Goal: Task Accomplishment & Management: Use online tool/utility

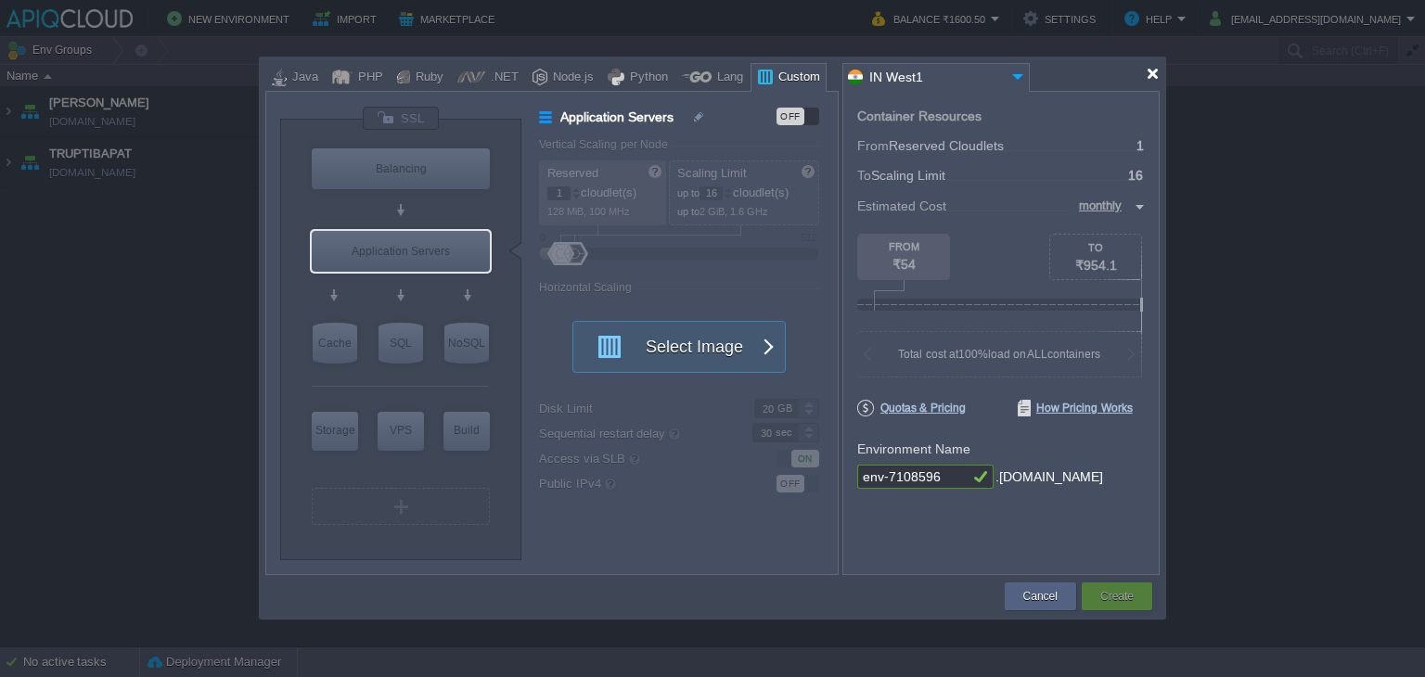
click at [1149, 75] on div at bounding box center [1153, 74] width 14 height 14
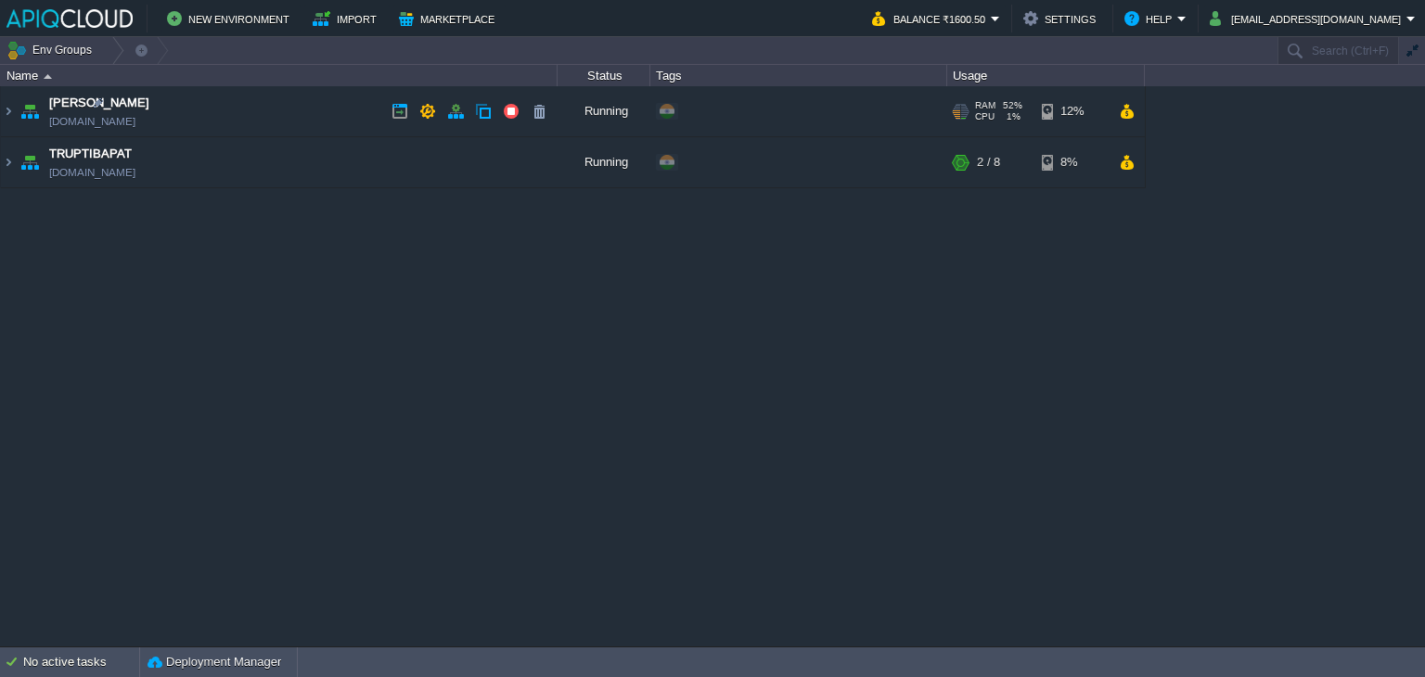
click at [317, 112] on td "Anand [DOMAIN_NAME]" at bounding box center [279, 111] width 557 height 51
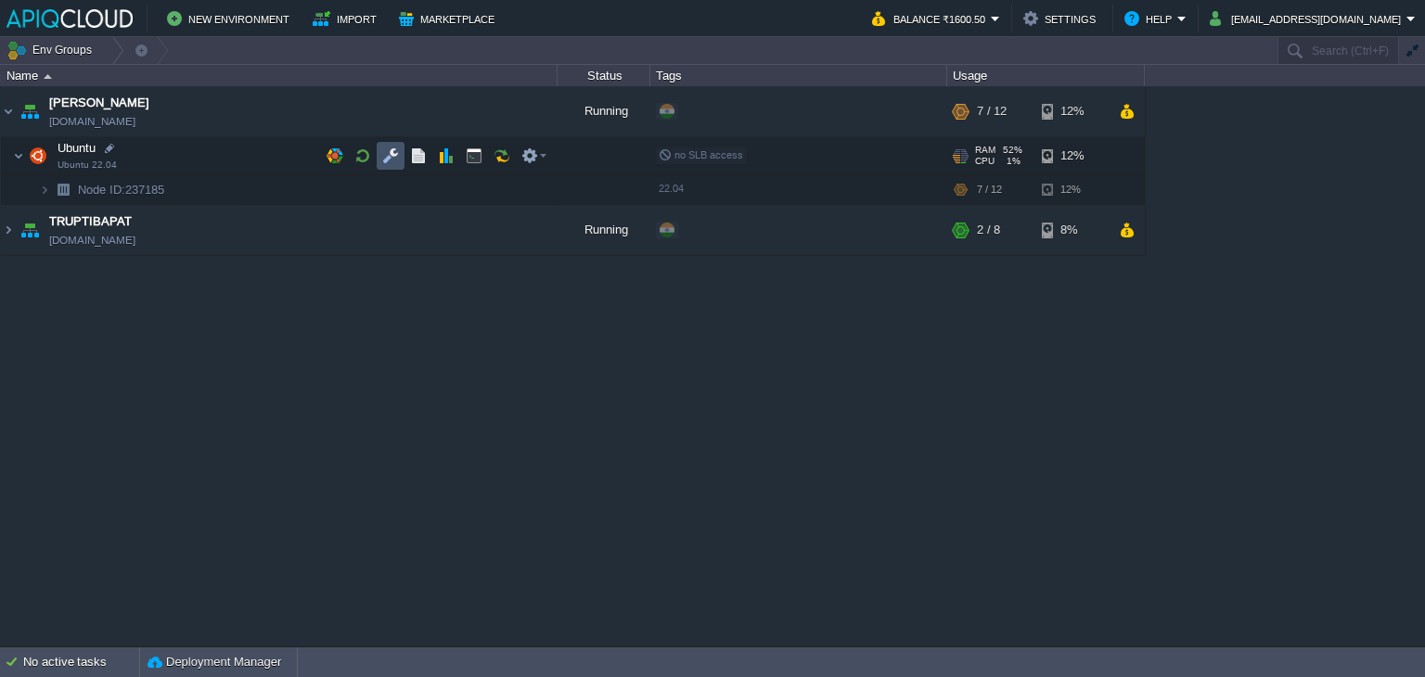
click at [389, 156] on button "button" at bounding box center [390, 155] width 17 height 17
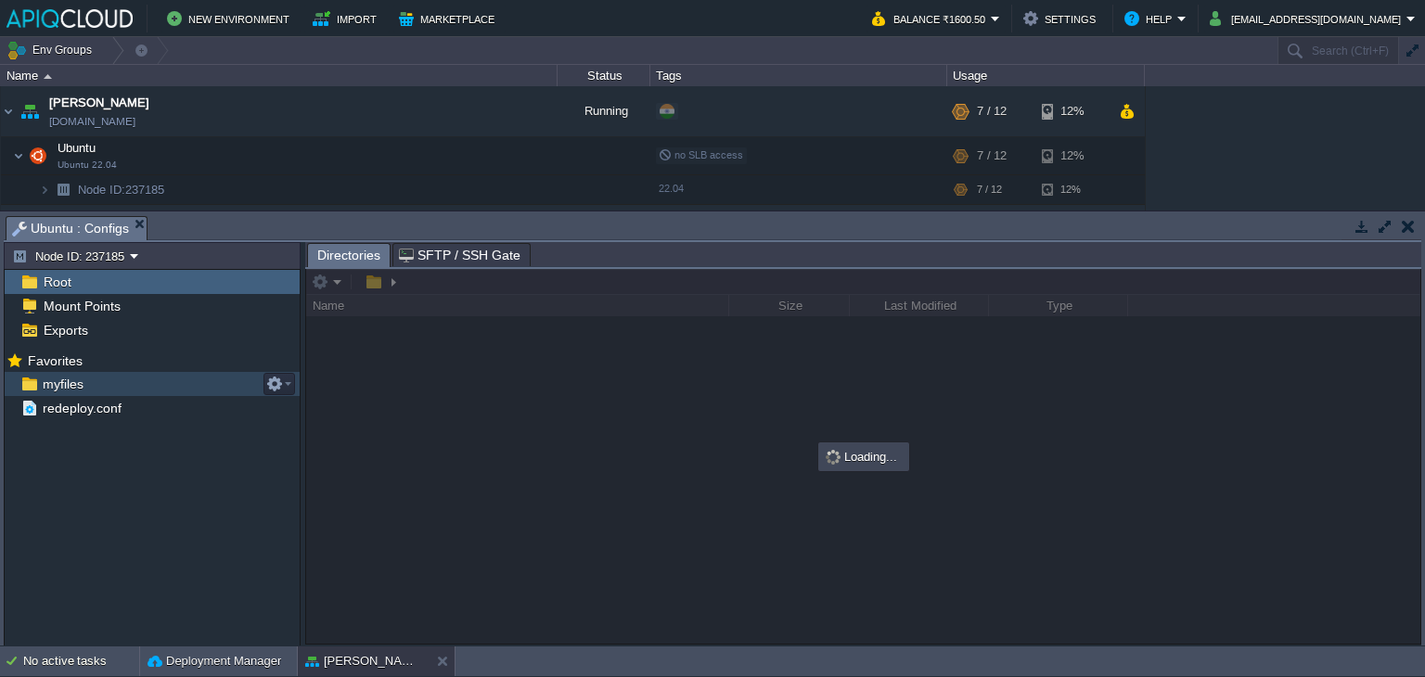
click at [78, 383] on span "myfiles" at bounding box center [62, 384] width 47 height 17
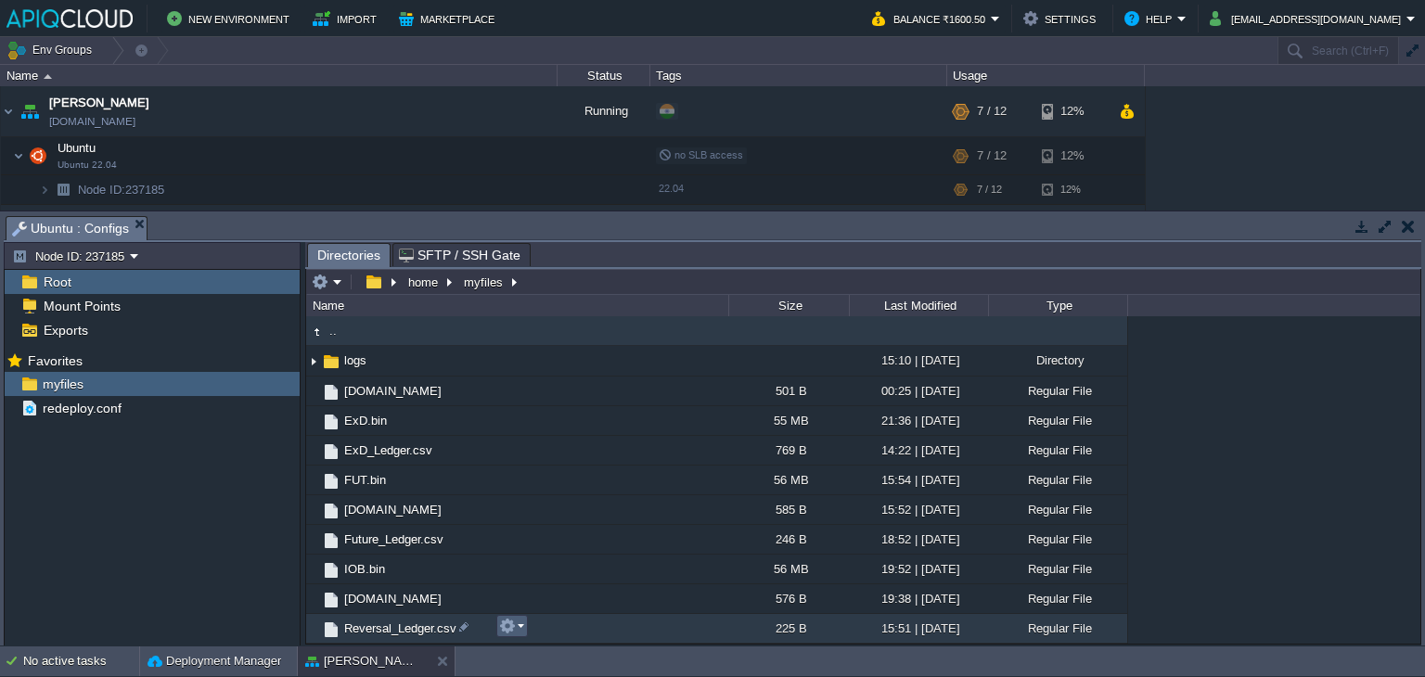
click at [518, 630] on em at bounding box center [511, 626] width 25 height 17
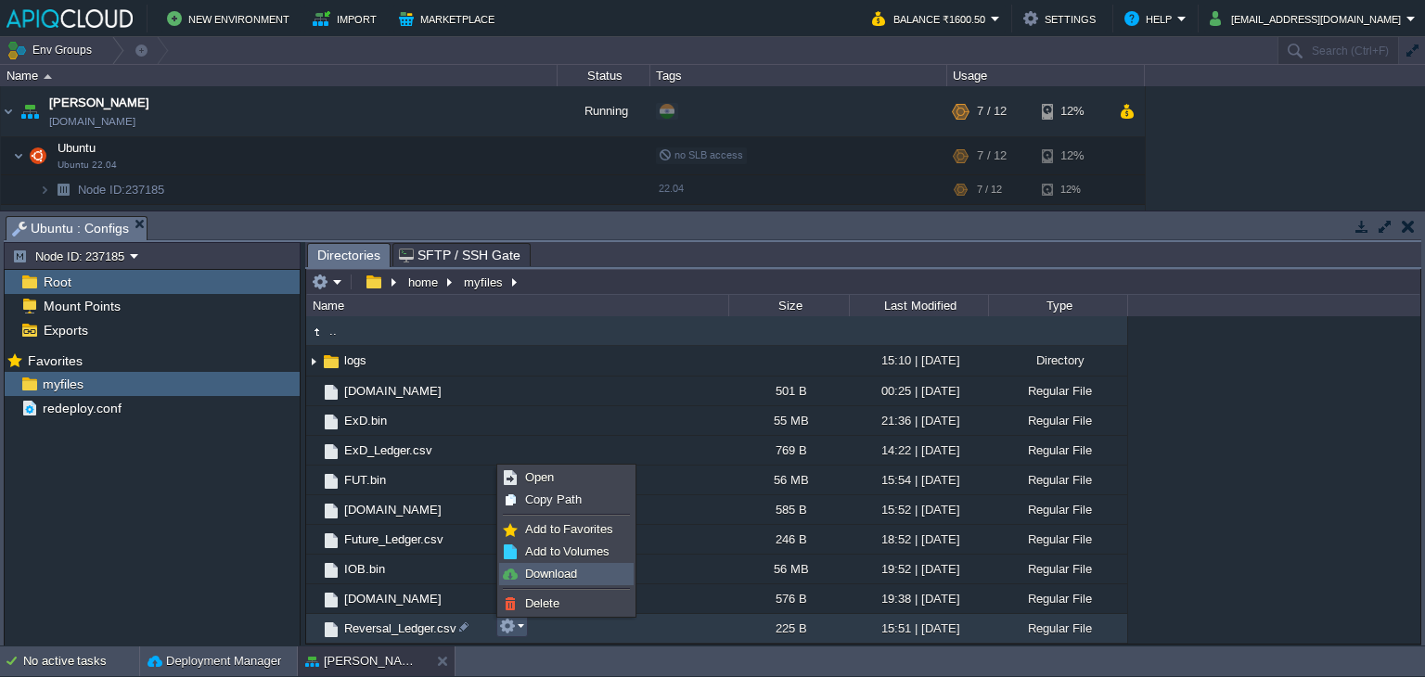
click at [557, 576] on span "Download" at bounding box center [551, 574] width 52 height 14
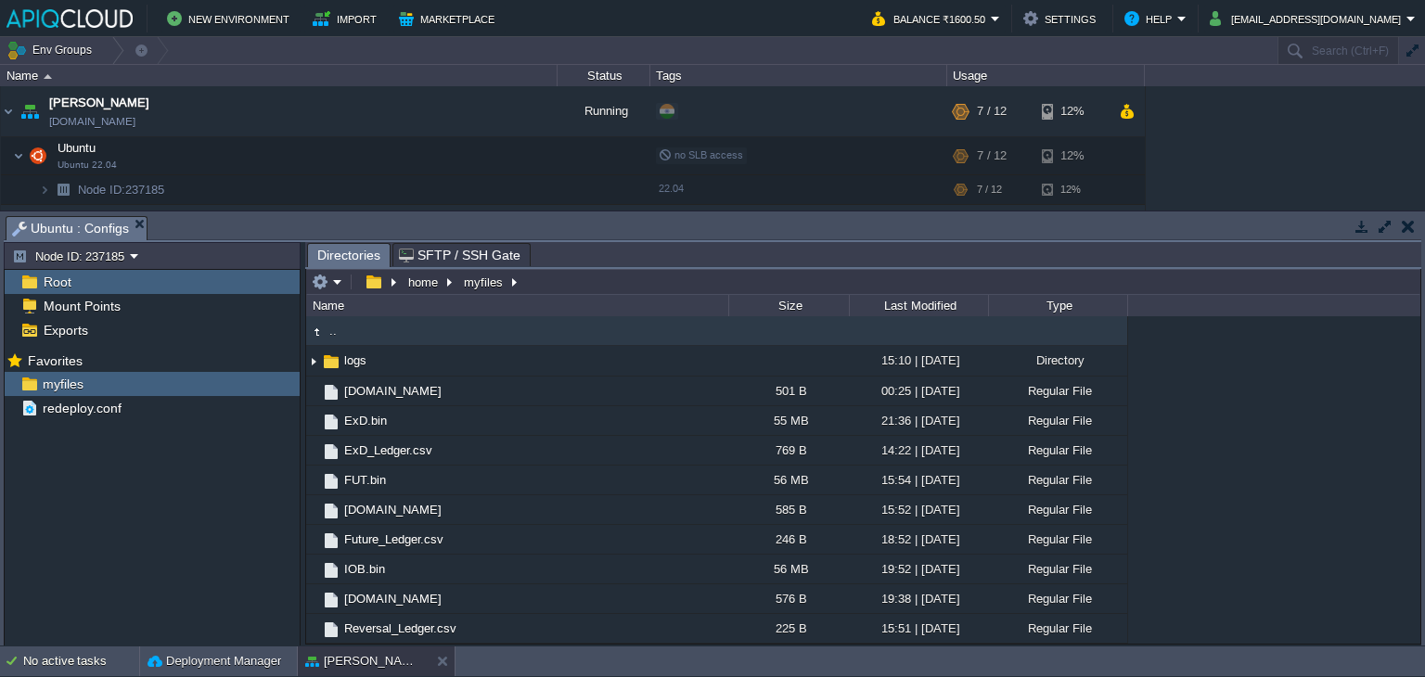
click at [1404, 221] on button "button" at bounding box center [1408, 226] width 13 height 17
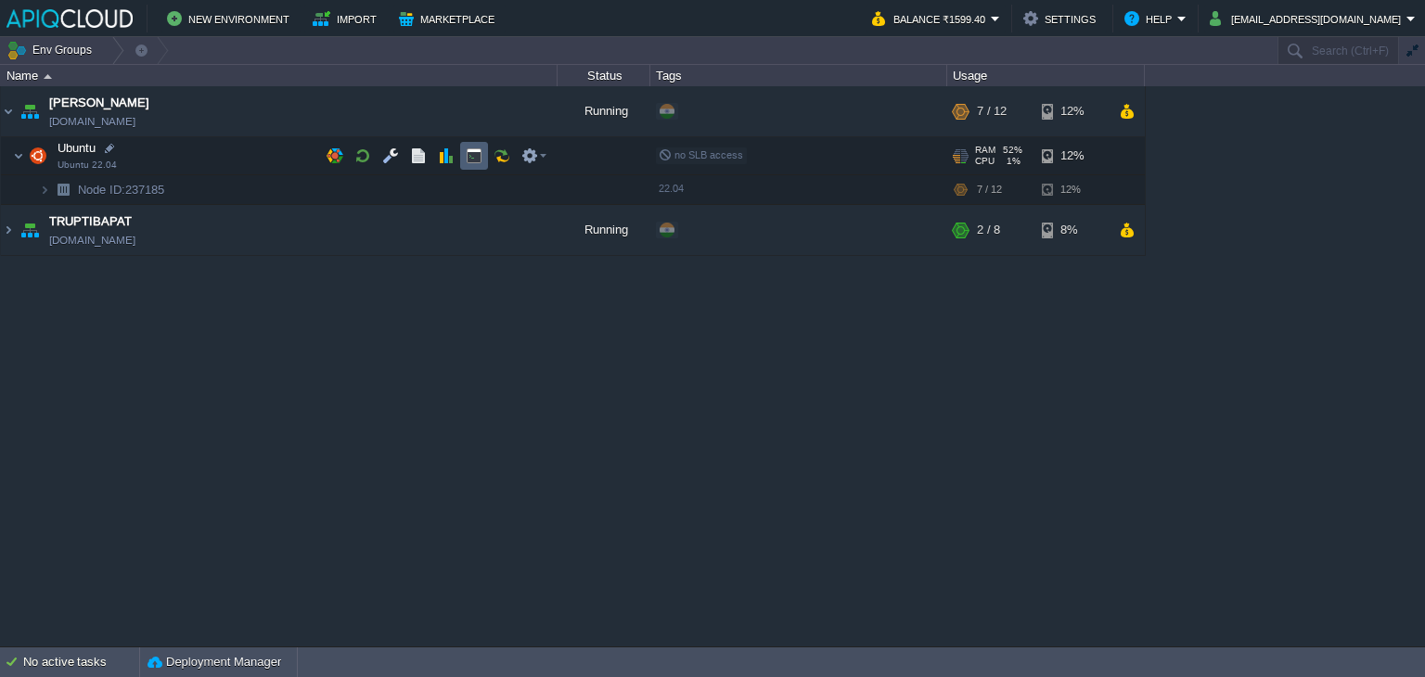
click at [477, 157] on button "button" at bounding box center [474, 155] width 17 height 17
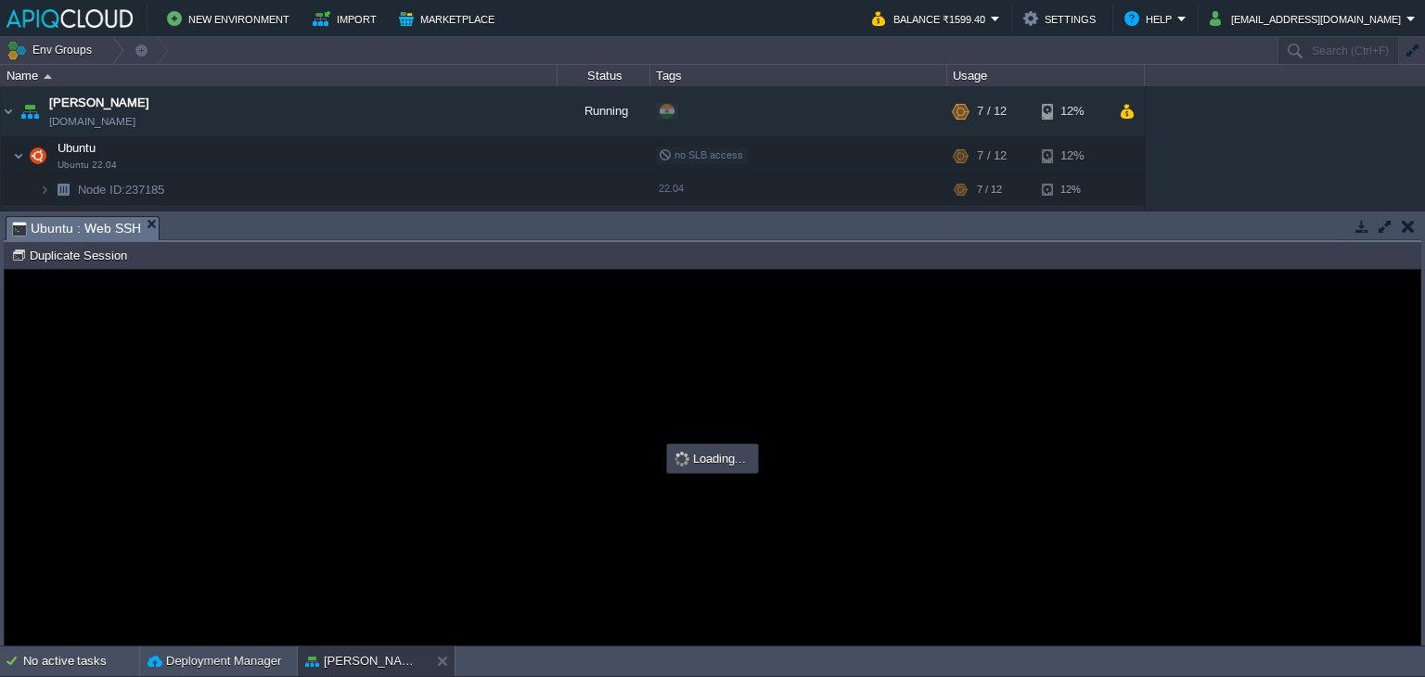
type input "#000000"
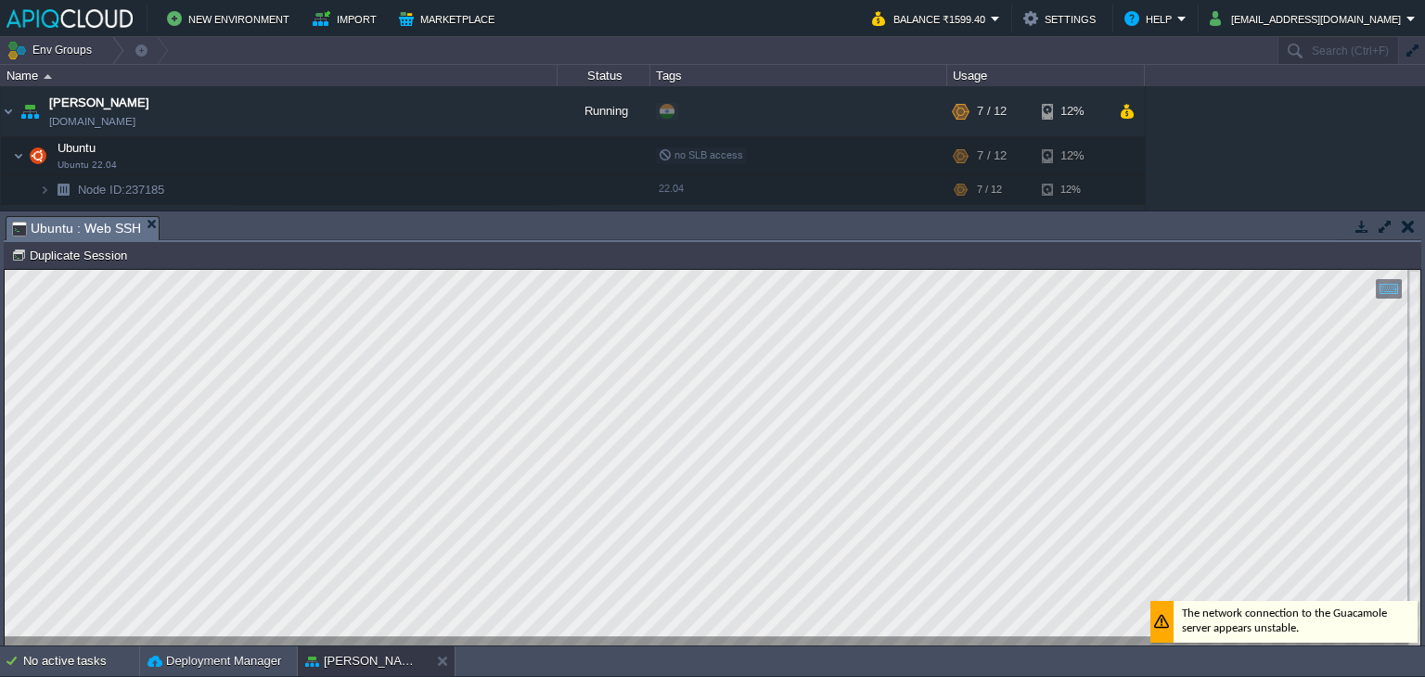
click at [5, 270] on html "Copy: Ctrl + Shift + C Paste: Ctrl + V Settings: Ctrl + Shift + Alt 0" at bounding box center [713, 270] width 1416 height 0
type textarea "05 9 * * * /home/myfiles/[DOMAIN_NAME] 19 9 * * * /home/myfiles/ExD.bin 22 15 *…"
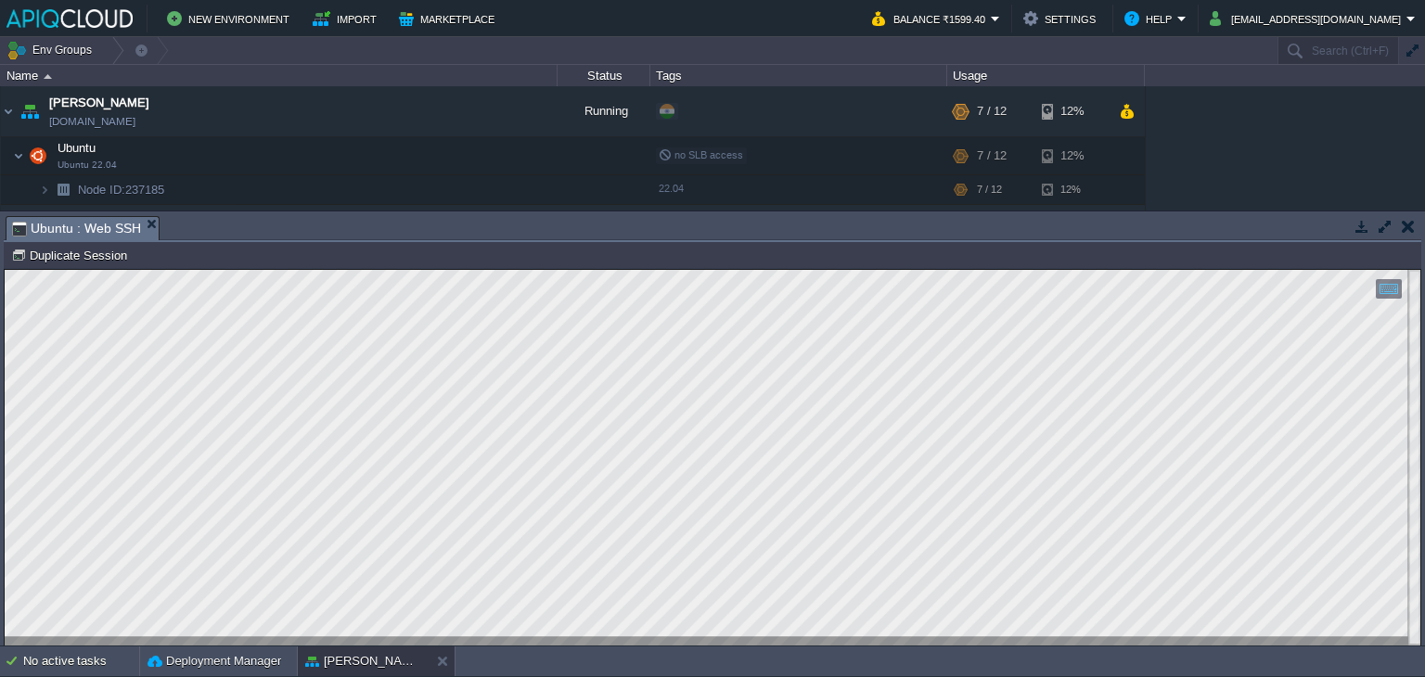
click at [1406, 225] on button "button" at bounding box center [1408, 226] width 13 height 17
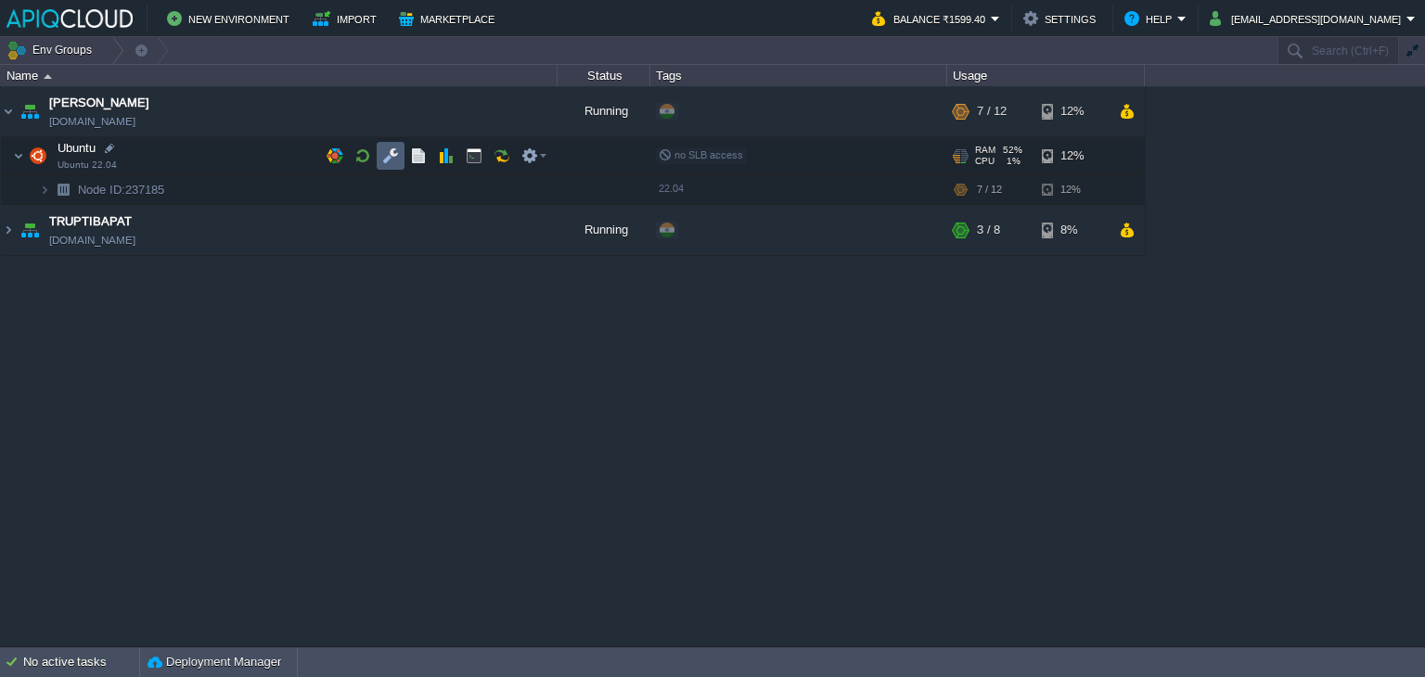
click at [395, 153] on button "button" at bounding box center [390, 155] width 17 height 17
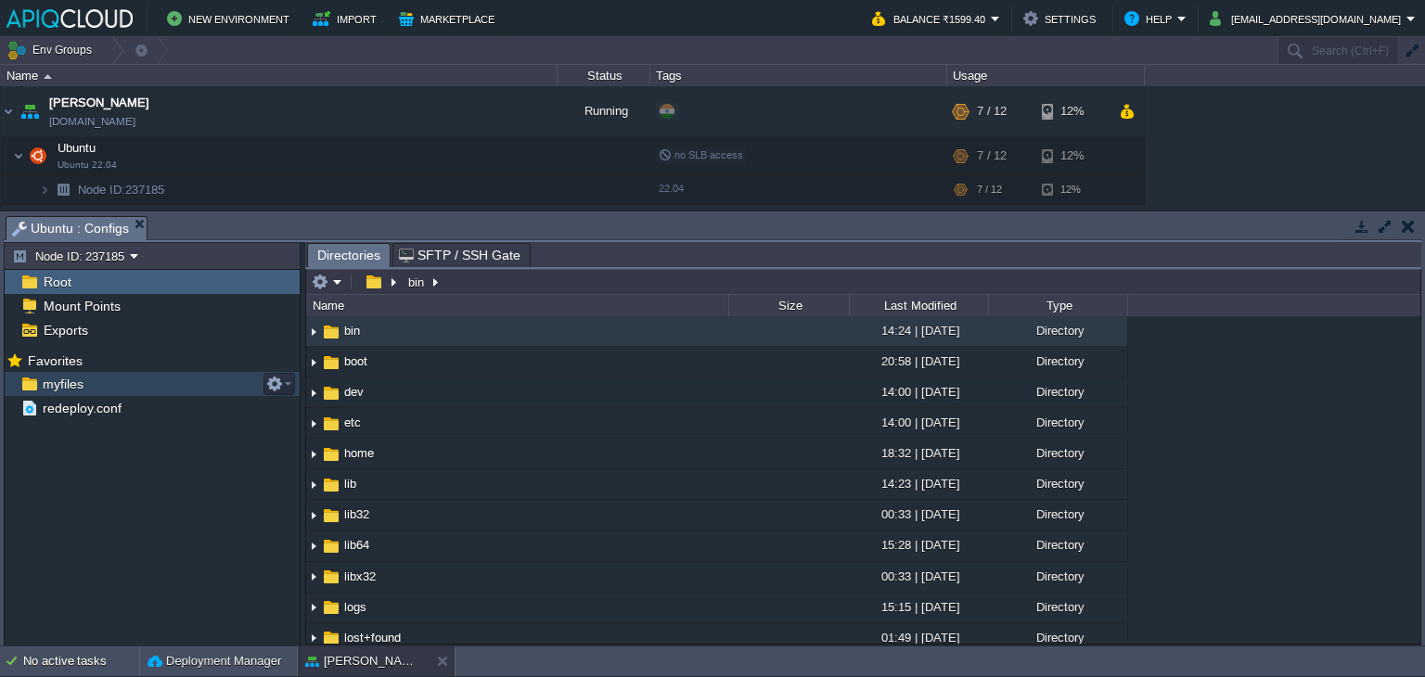
click at [67, 380] on span "myfiles" at bounding box center [62, 384] width 47 height 17
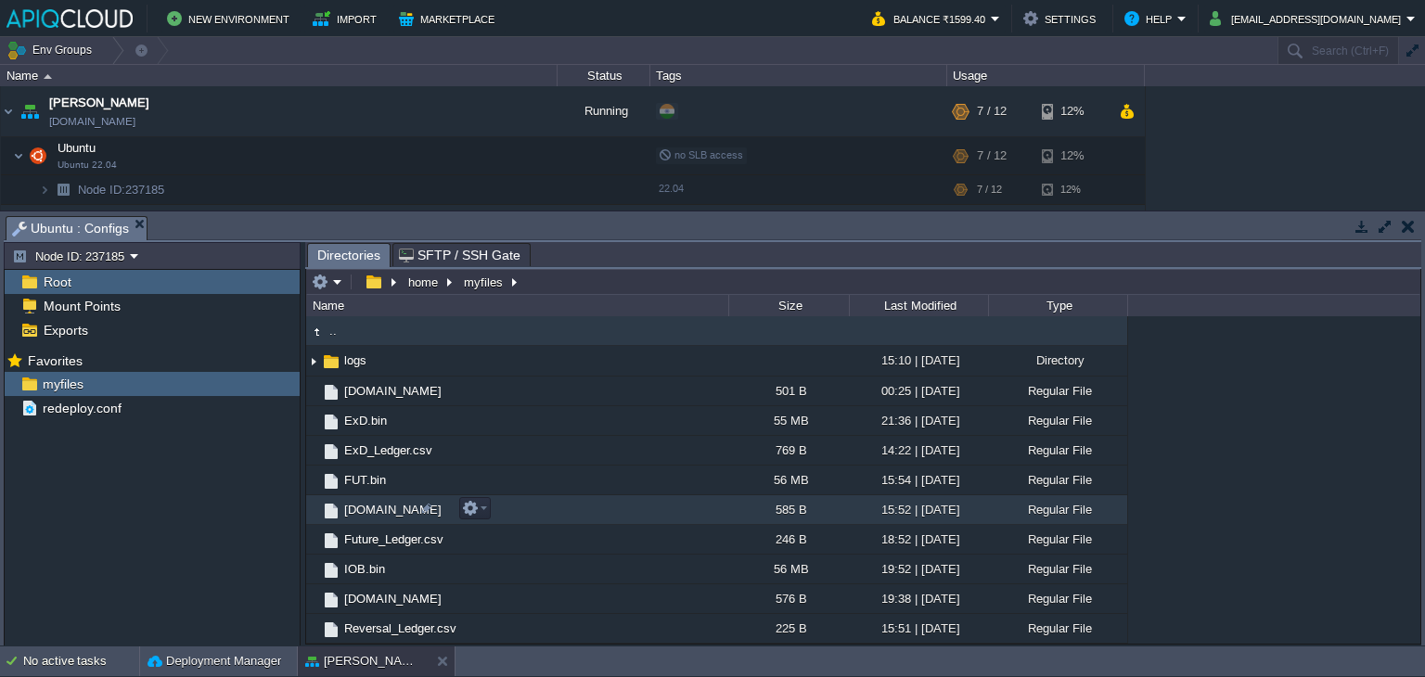
click at [379, 509] on span "[DOMAIN_NAME]" at bounding box center [392, 510] width 103 height 16
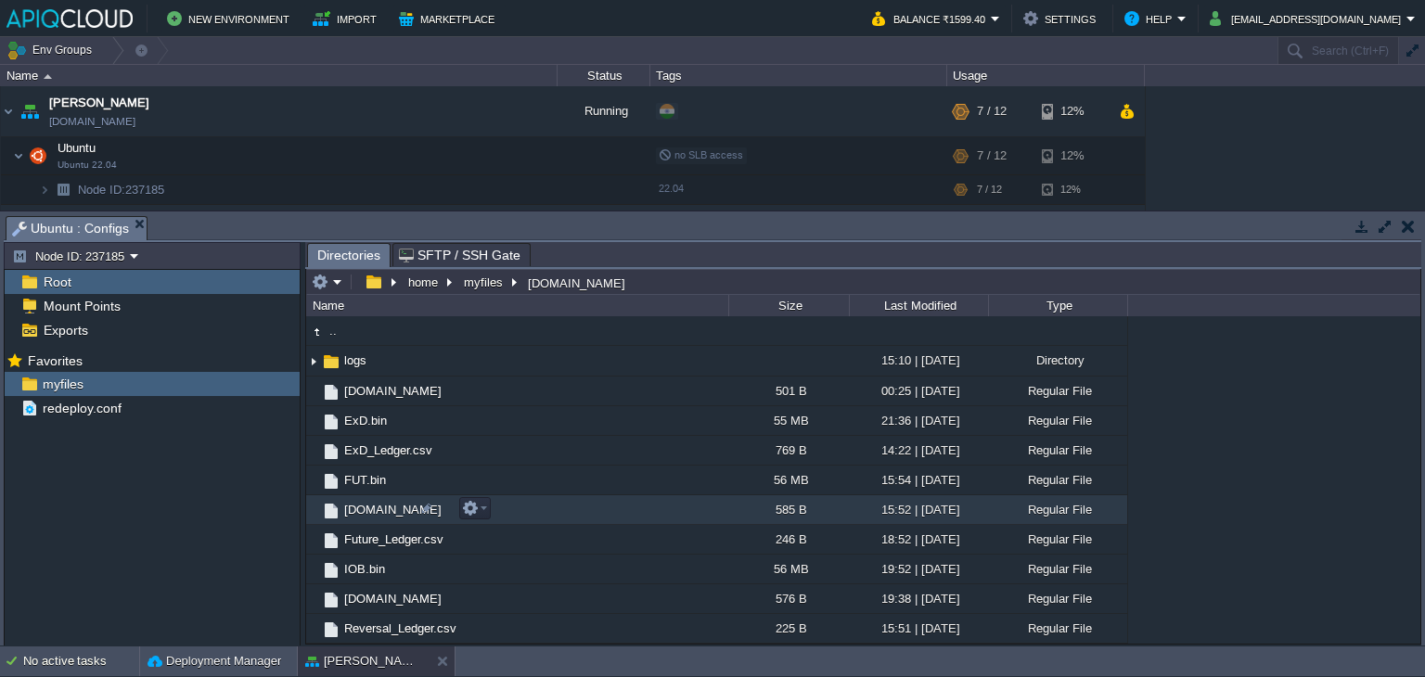
click at [379, 509] on span "[DOMAIN_NAME]" at bounding box center [392, 510] width 103 height 16
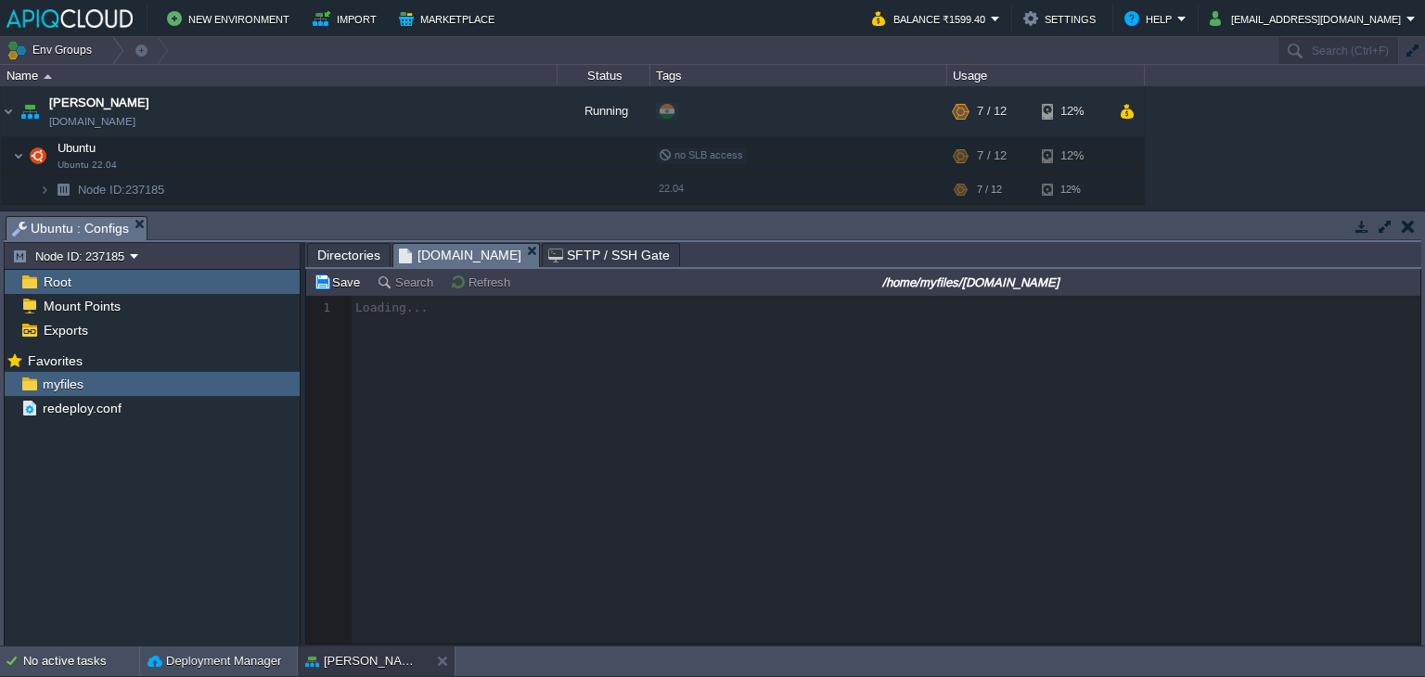
click at [360, 250] on span "Directories" at bounding box center [348, 255] width 63 height 22
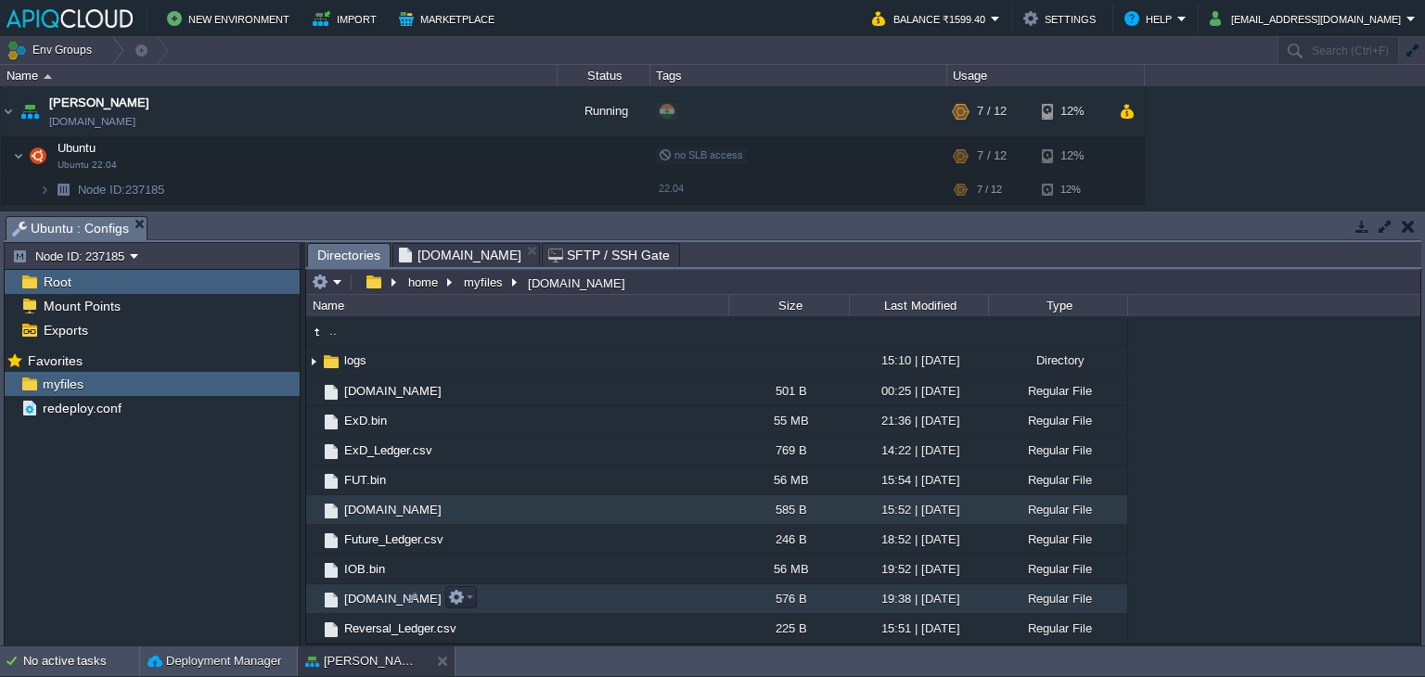
click at [360, 594] on span "[DOMAIN_NAME]" at bounding box center [392, 599] width 103 height 16
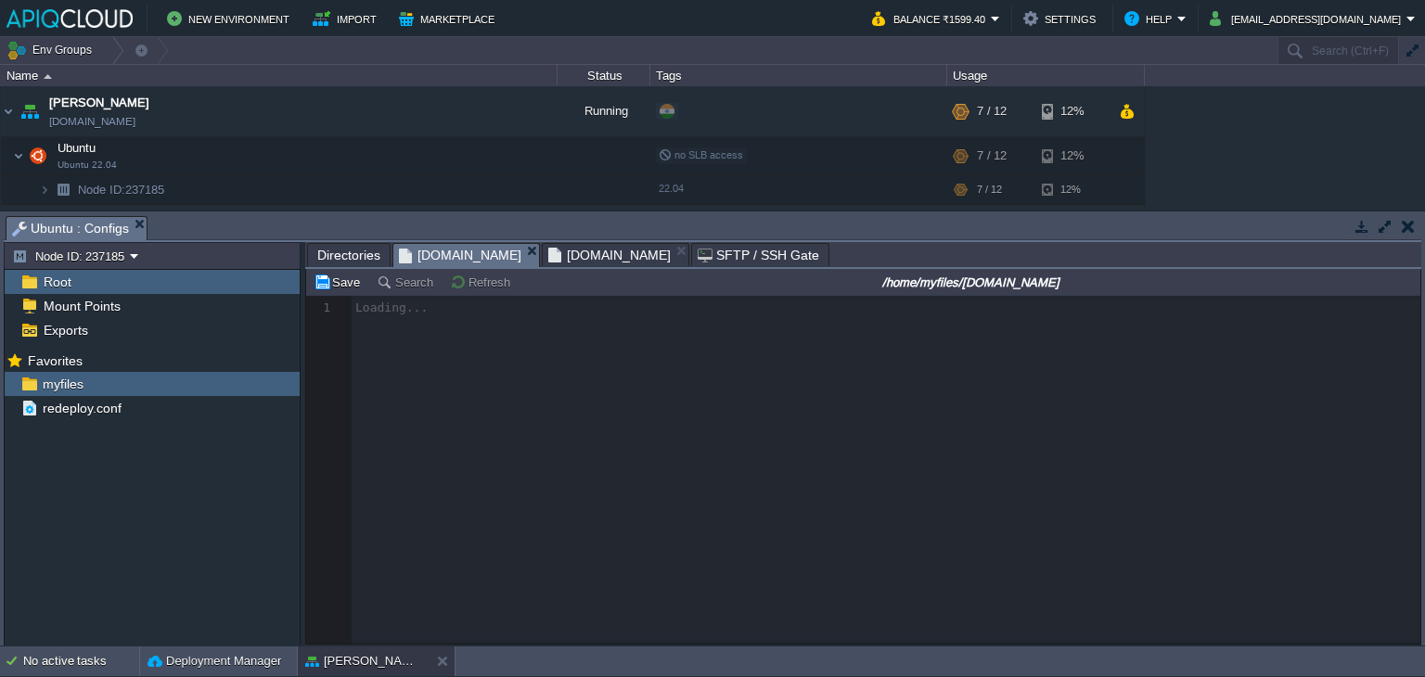
click at [456, 257] on span "[DOMAIN_NAME]" at bounding box center [460, 255] width 122 height 23
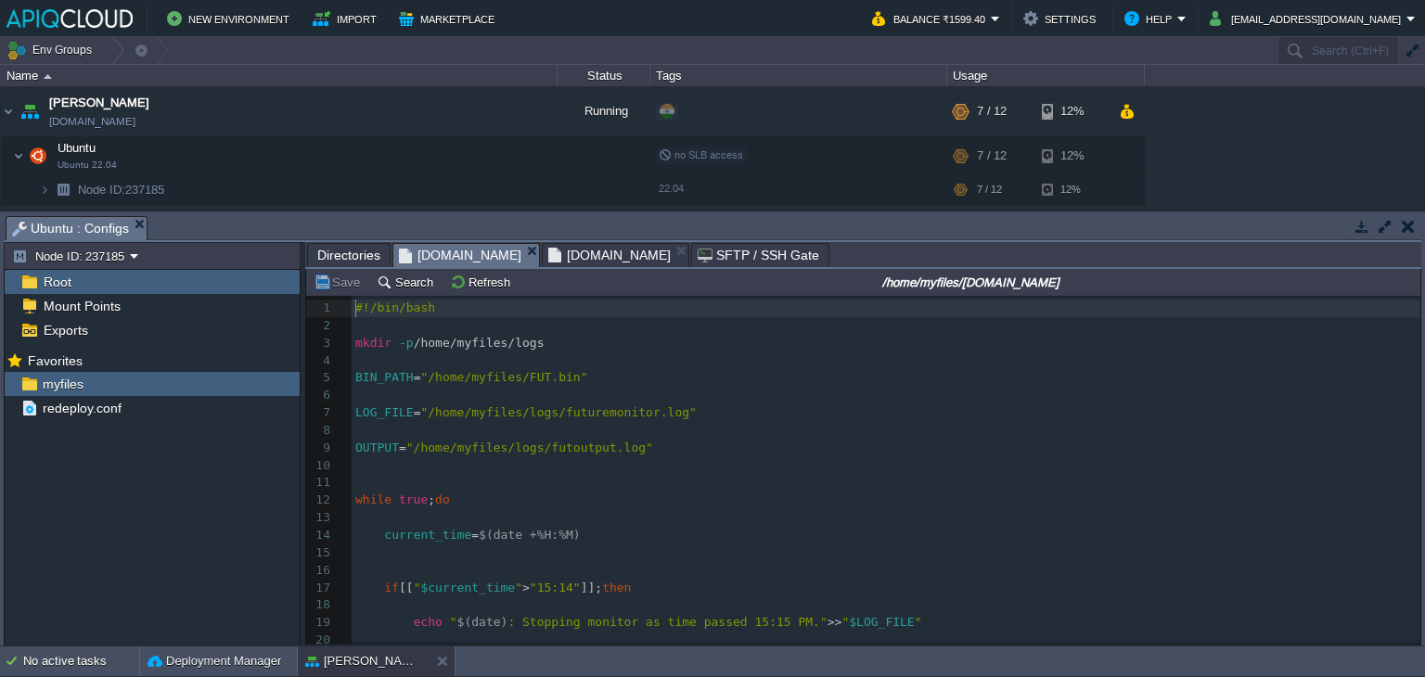
scroll to position [6, 0]
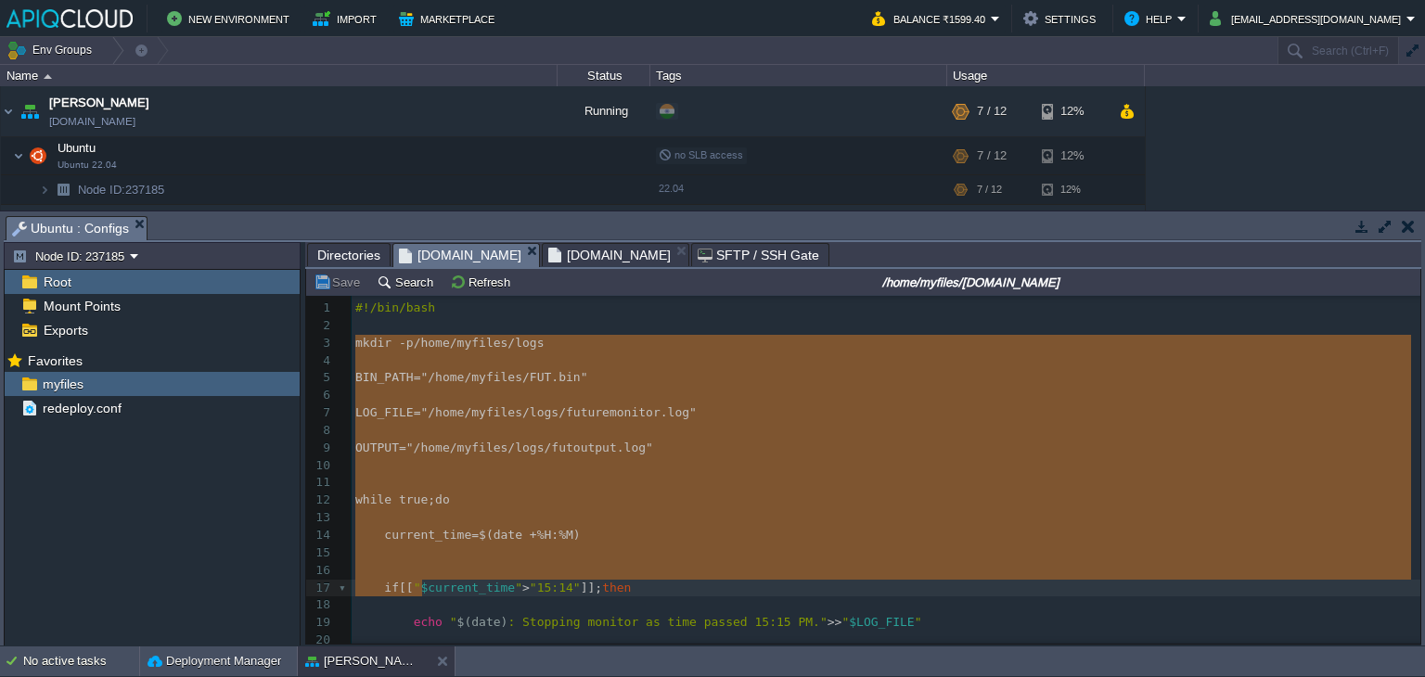
type textarea "mkdir -p /home/myfiles/logs BIN_PATH="/home/myfiles/FUT.bin" LOG_FILE="/home/my…"
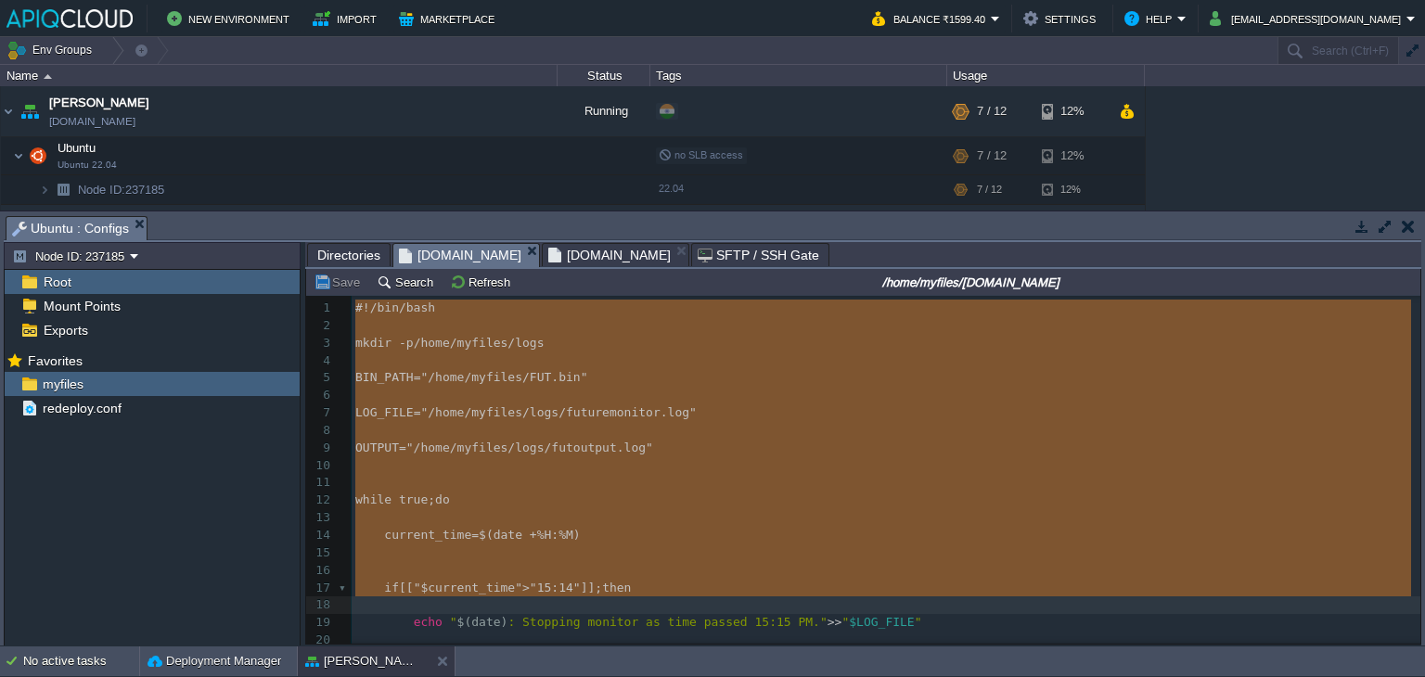
scroll to position [58, 0]
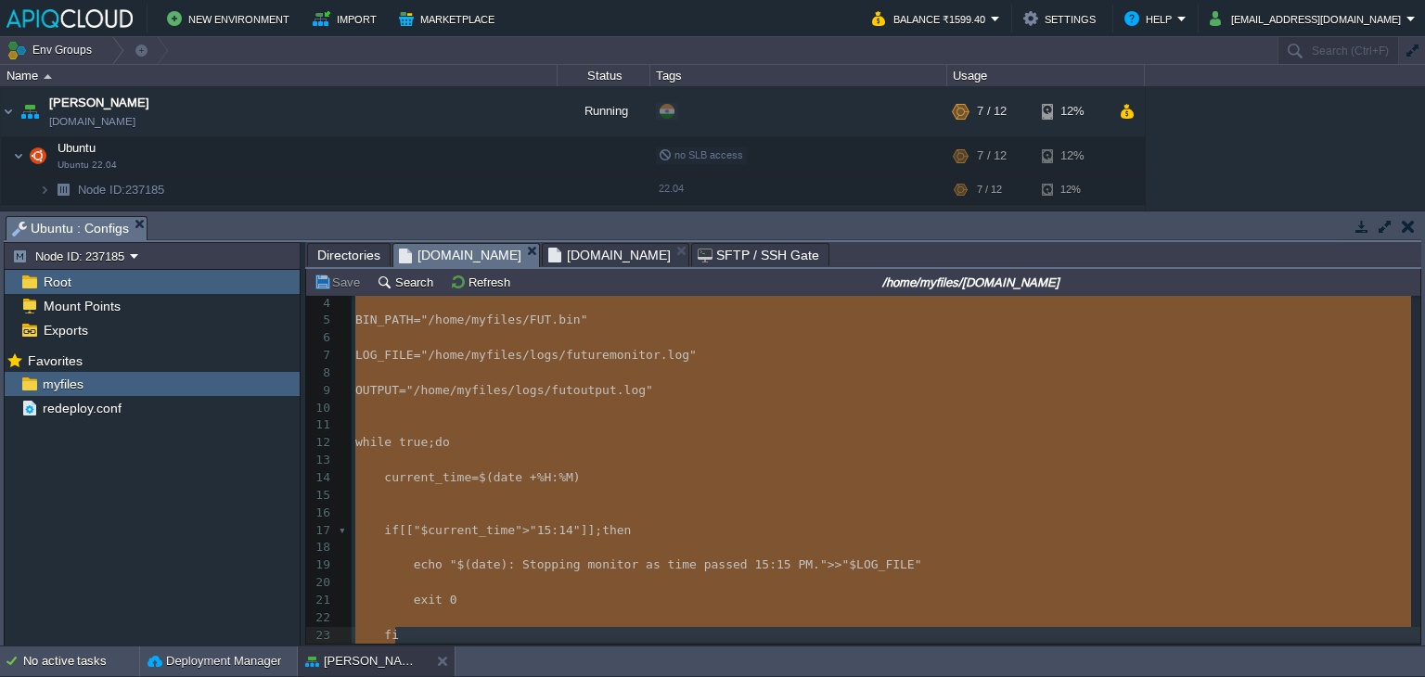
type textarea "#!/bin/bash mkdir -p /home/myfiles/logs BIN_PATH="/home/myfiles/FUT.bin" LOG_FI…"
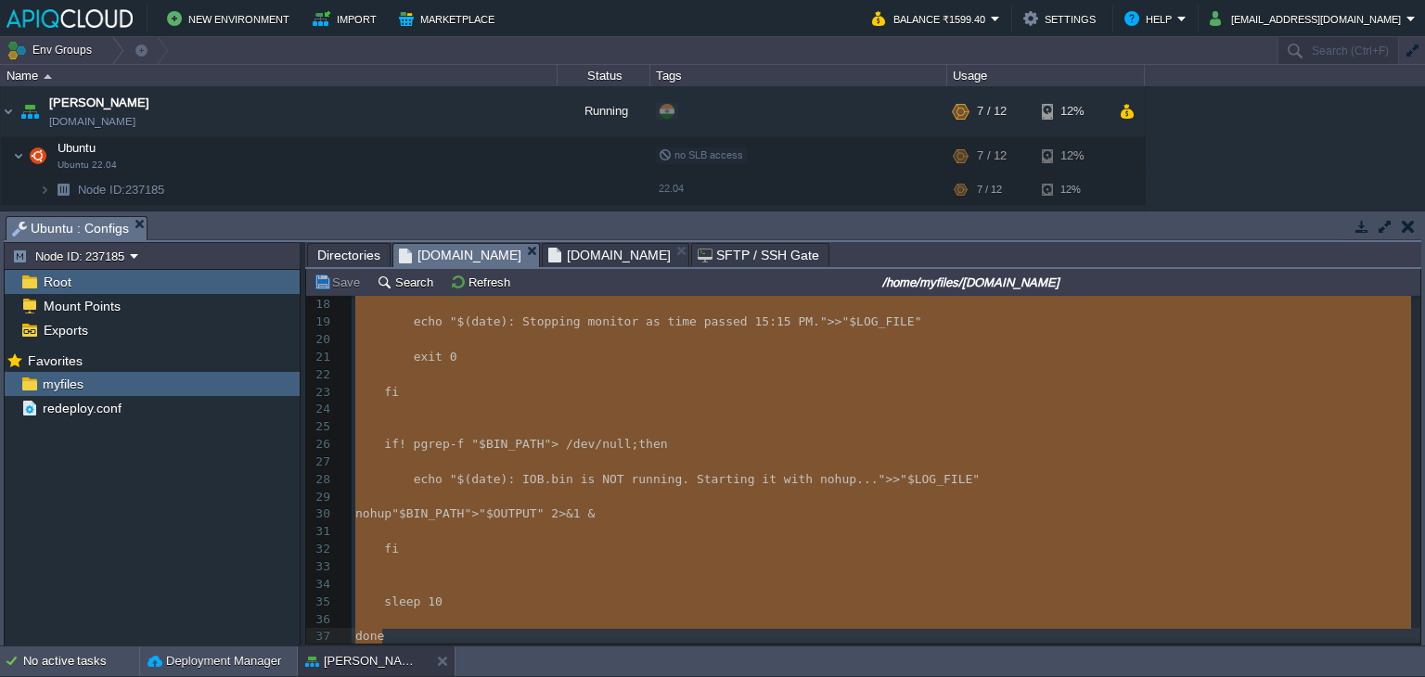
scroll to position [307, 0]
drag, startPoint x: 356, startPoint y: 307, endPoint x: 483, endPoint y: 675, distance: 389.6
click at [1412, 227] on button "button" at bounding box center [1408, 226] width 13 height 17
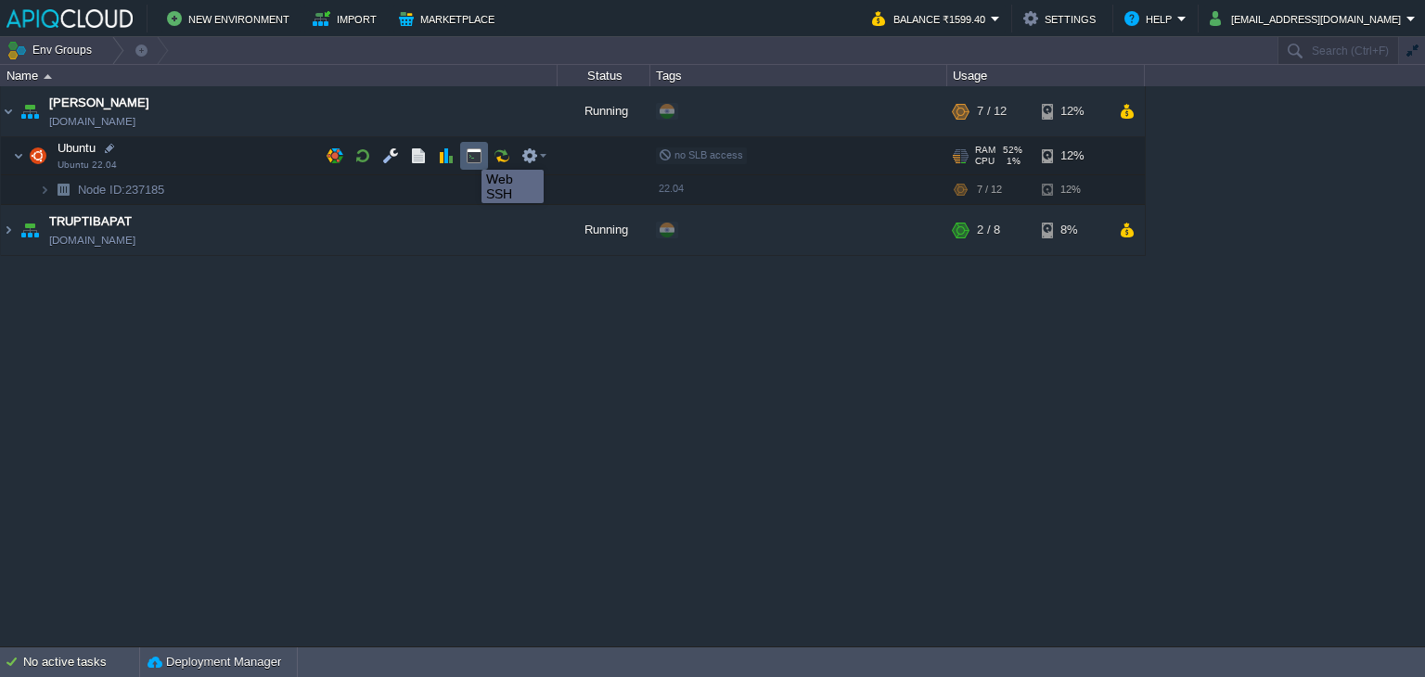
click at [470, 153] on button "button" at bounding box center [474, 155] width 17 height 17
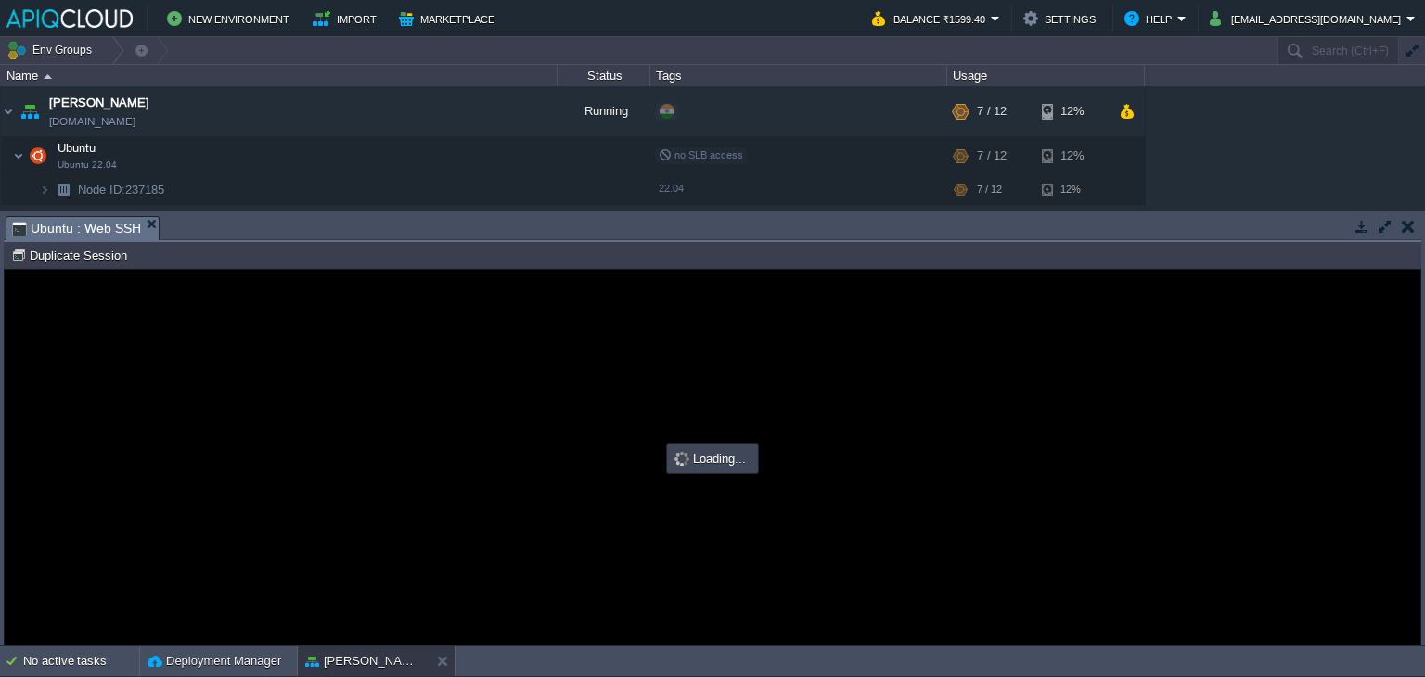
scroll to position [0, 0]
type input "#000000"
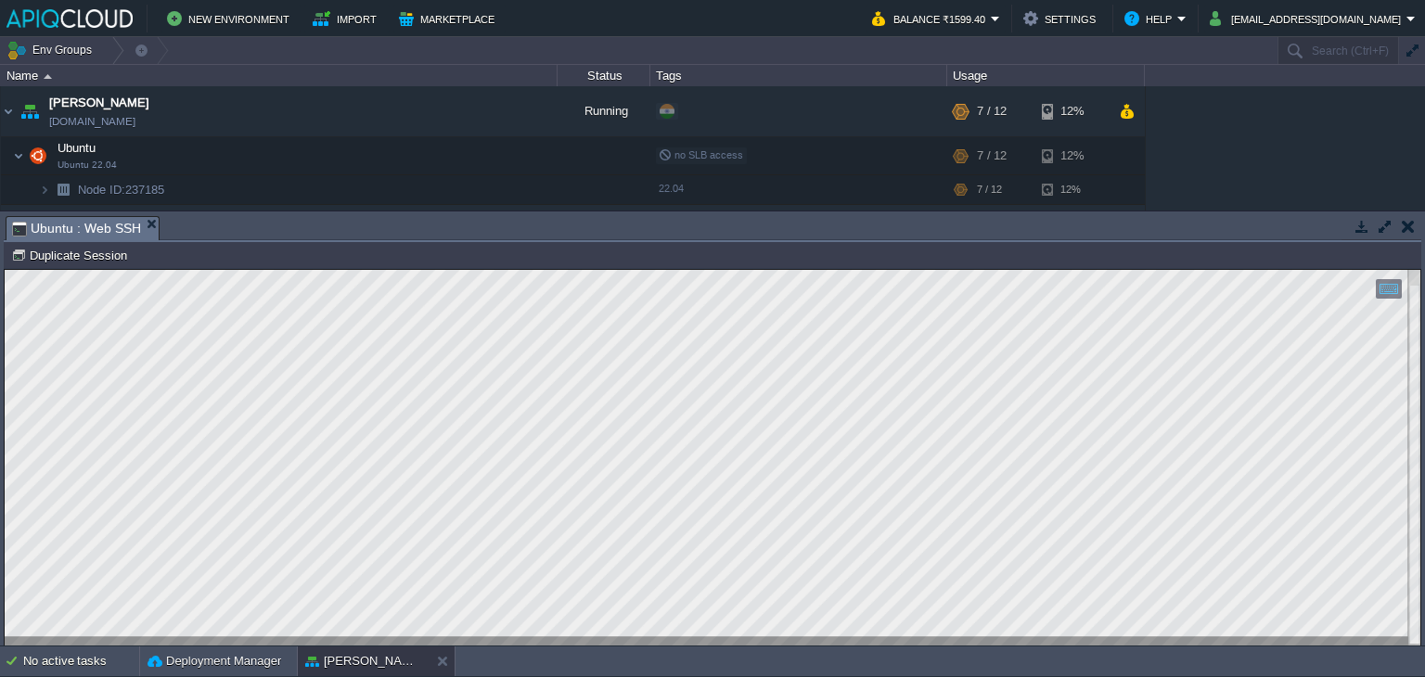
click at [1406, 229] on button "button" at bounding box center [1408, 226] width 13 height 17
